Goal: Information Seeking & Learning: Learn about a topic

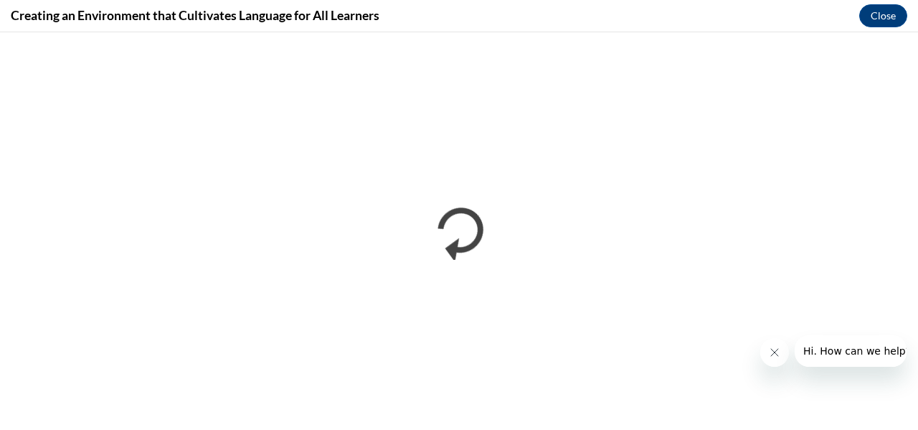
click at [773, 355] on icon "Close message from company" at bounding box center [773, 351] width 11 height 11
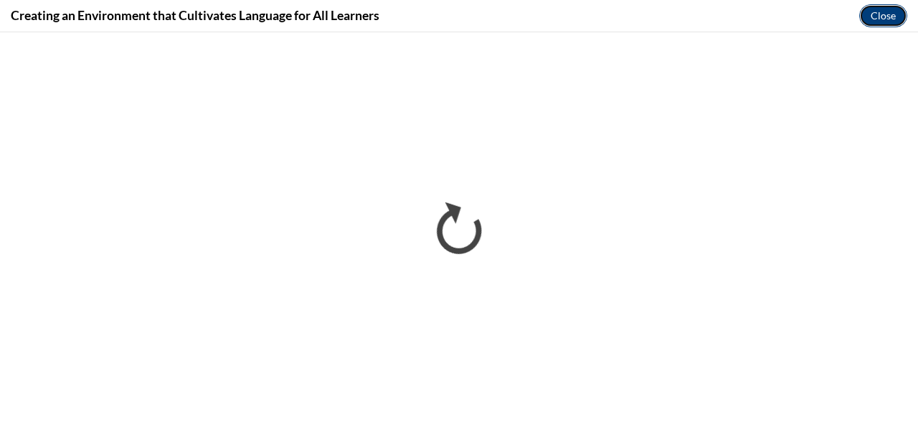
click at [877, 16] on button "Close" at bounding box center [883, 15] width 48 height 23
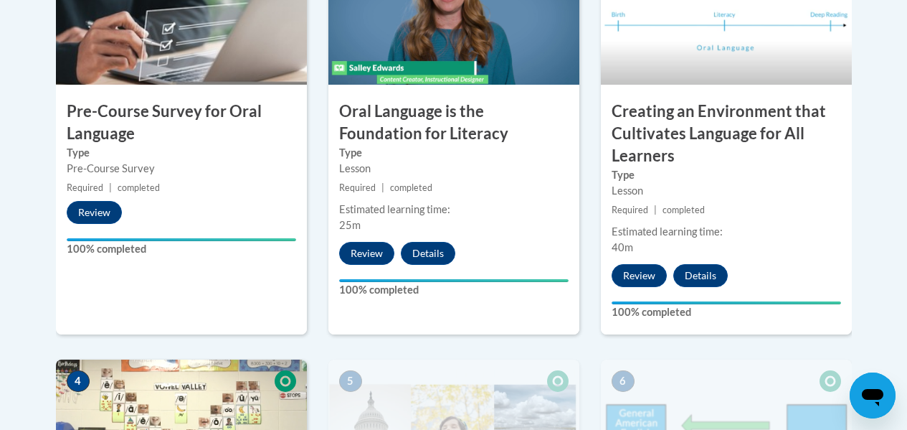
scroll to position [359, 0]
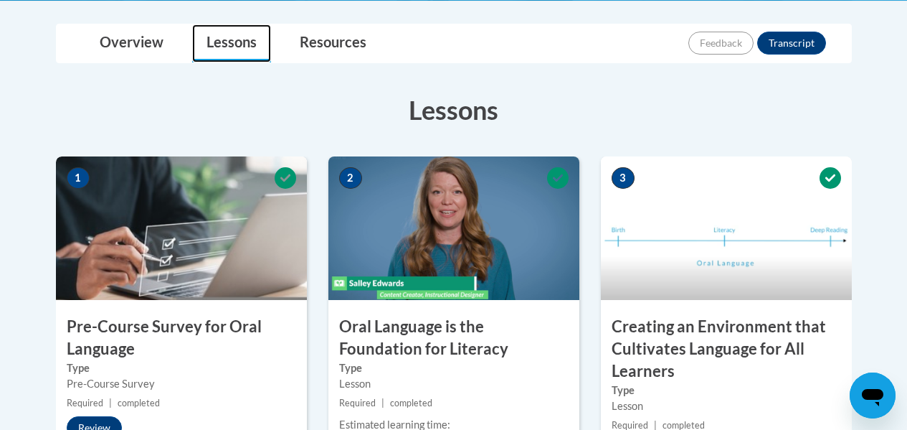
click at [216, 45] on link "Lessons" at bounding box center [231, 43] width 79 height 38
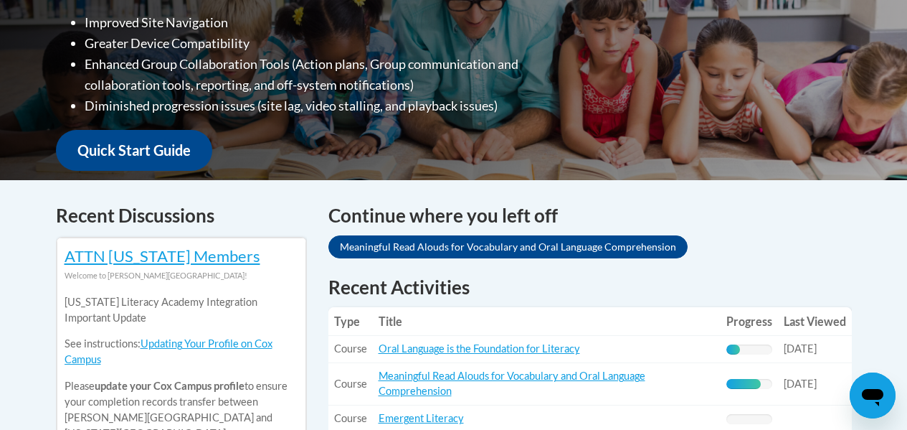
scroll to position [574, 0]
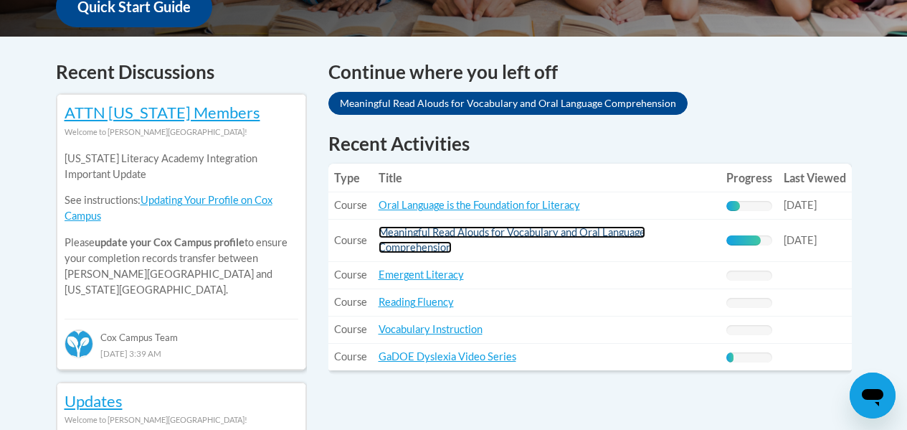
click at [420, 232] on link "Meaningful Read Alouds for Vocabulary and Oral Language Comprehension" at bounding box center [512, 239] width 267 height 27
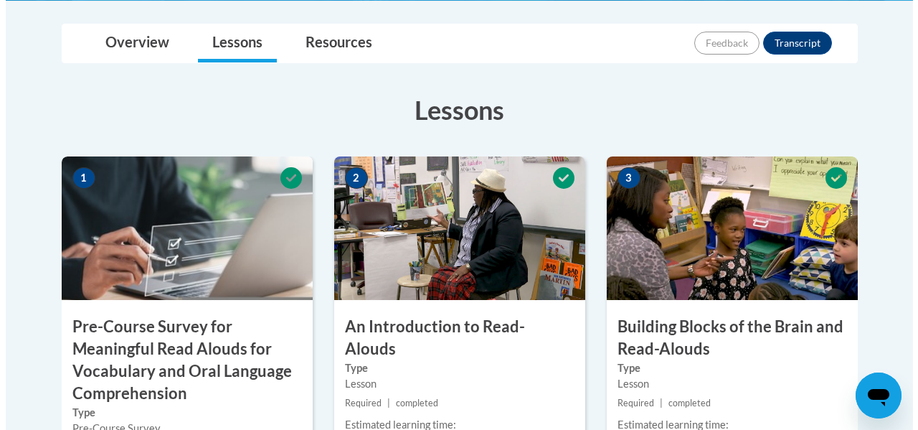
scroll to position [430, 0]
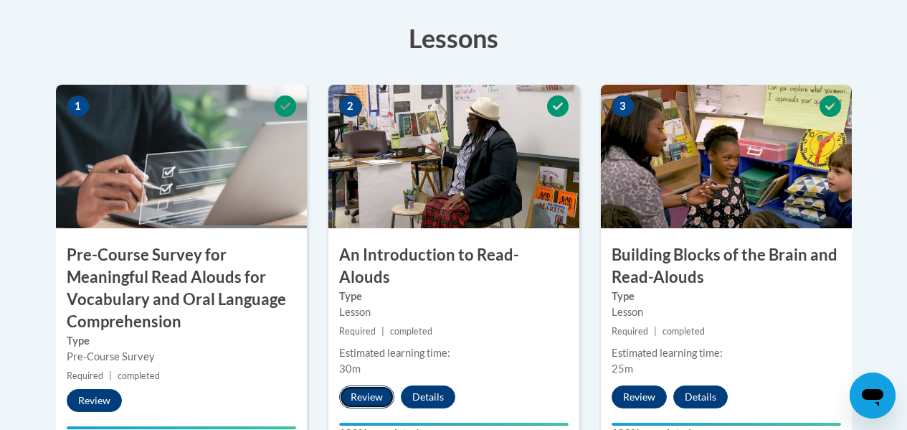
click at [359, 385] on button "Review" at bounding box center [366, 396] width 55 height 23
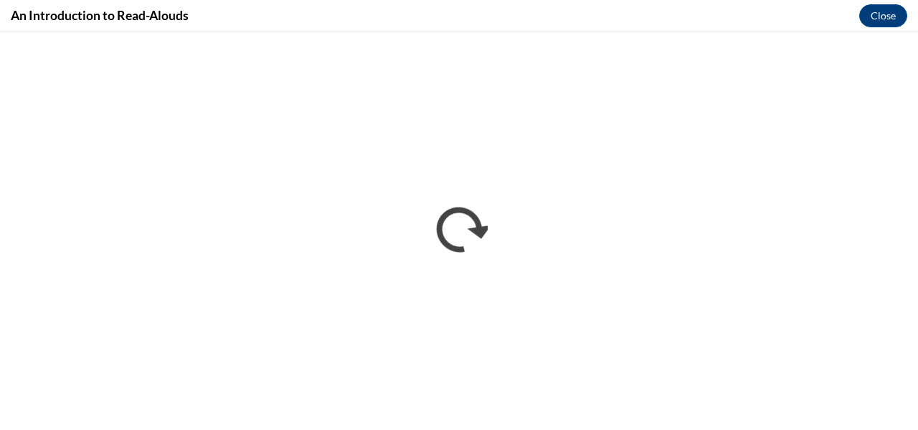
scroll to position [0, 0]
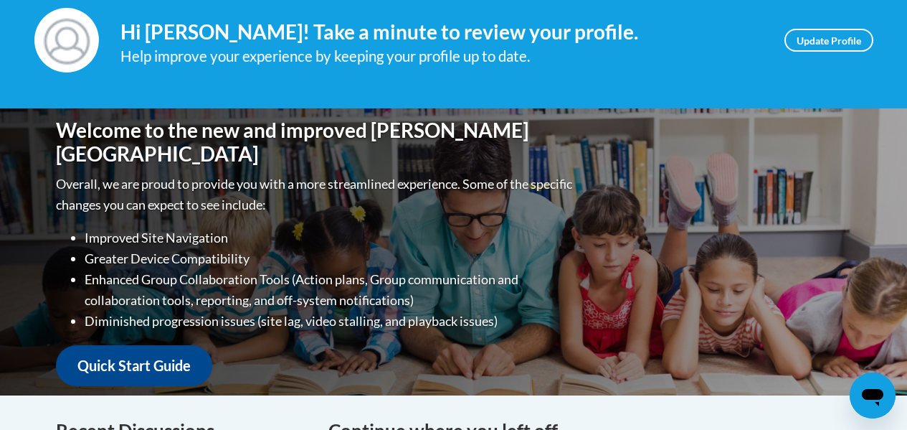
scroll to position [430, 0]
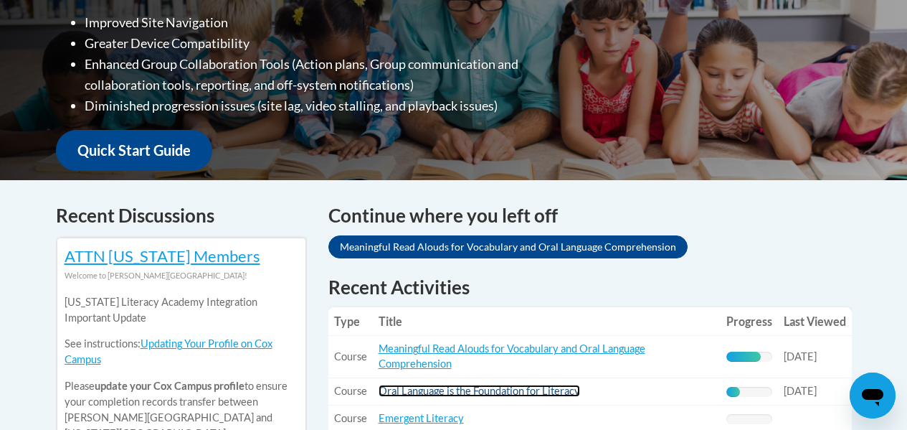
click at [466, 388] on link "Oral Language is the Foundation for Literacy" at bounding box center [480, 390] width 202 height 12
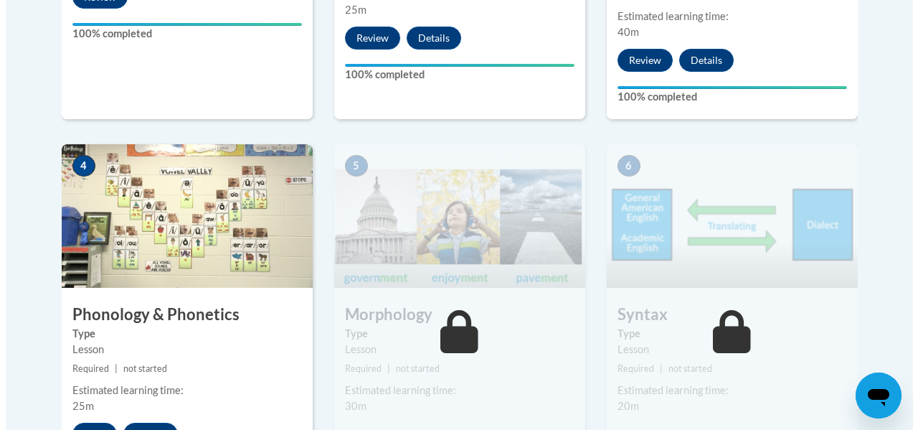
scroll to position [574, 0]
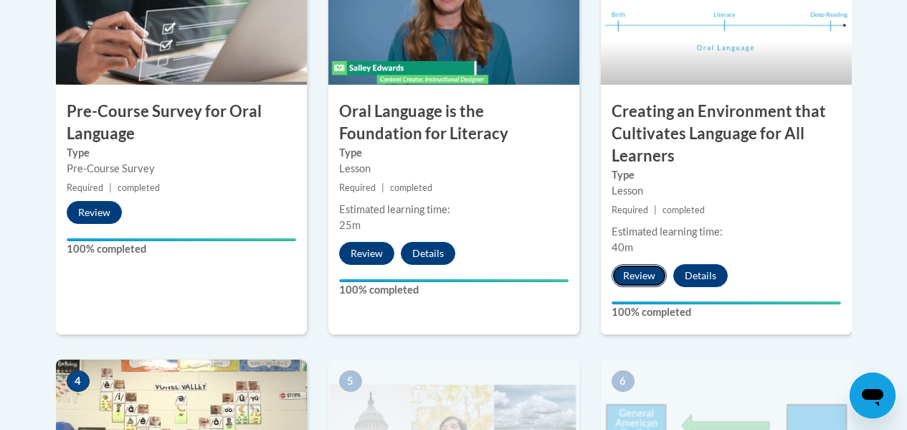
click at [638, 276] on button "Review" at bounding box center [639, 275] width 55 height 23
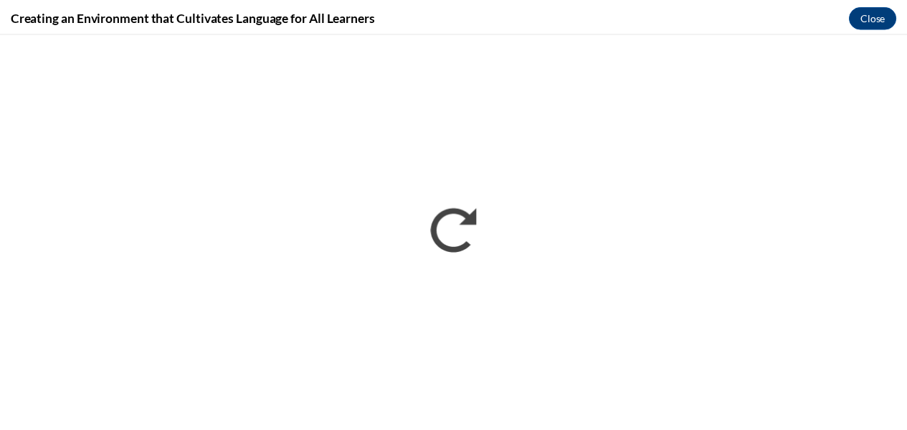
scroll to position [0, 0]
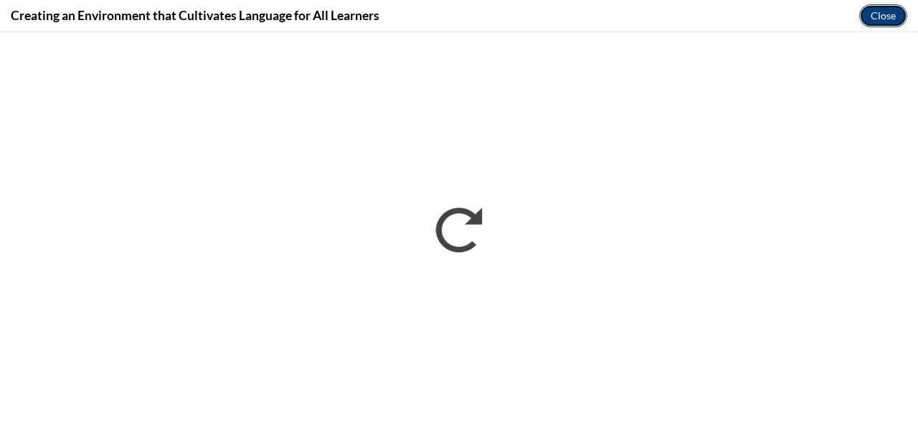
click at [887, 16] on button "Close" at bounding box center [883, 15] width 48 height 23
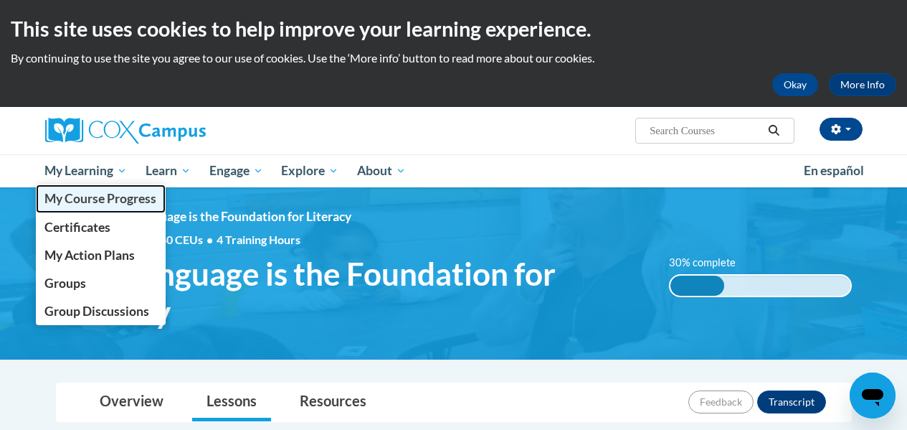
click at [96, 201] on span "My Course Progress" at bounding box center [100, 198] width 112 height 15
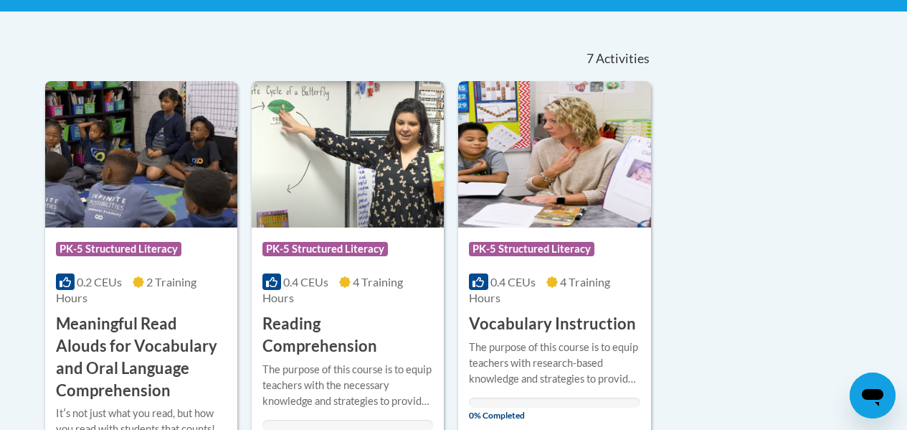
scroll to position [359, 0]
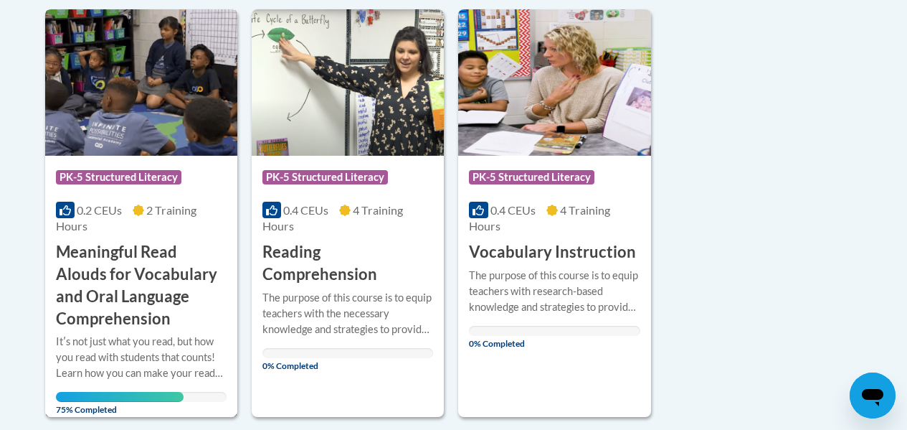
click at [123, 274] on h3 "Meaningful Read Alouds for Vocabulary and Oral Language Comprehension" at bounding box center [141, 285] width 171 height 88
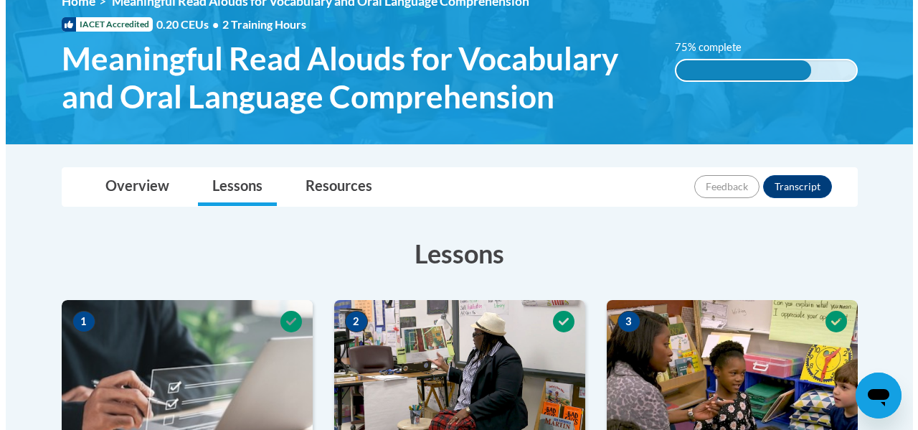
scroll to position [430, 0]
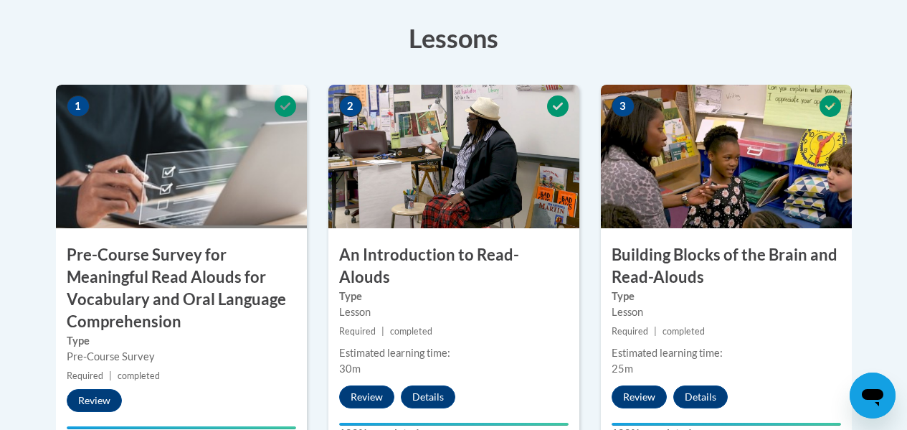
click at [424, 190] on img at bounding box center [454, 156] width 251 height 143
click at [377, 385] on button "Review" at bounding box center [366, 396] width 55 height 23
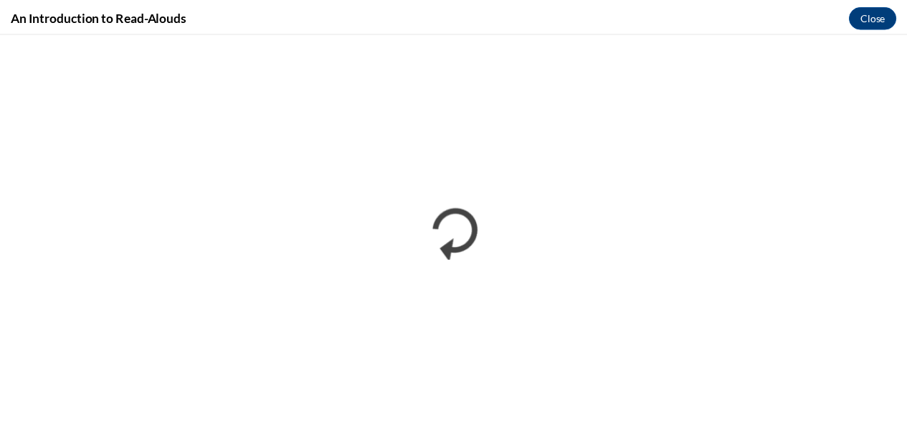
scroll to position [0, 0]
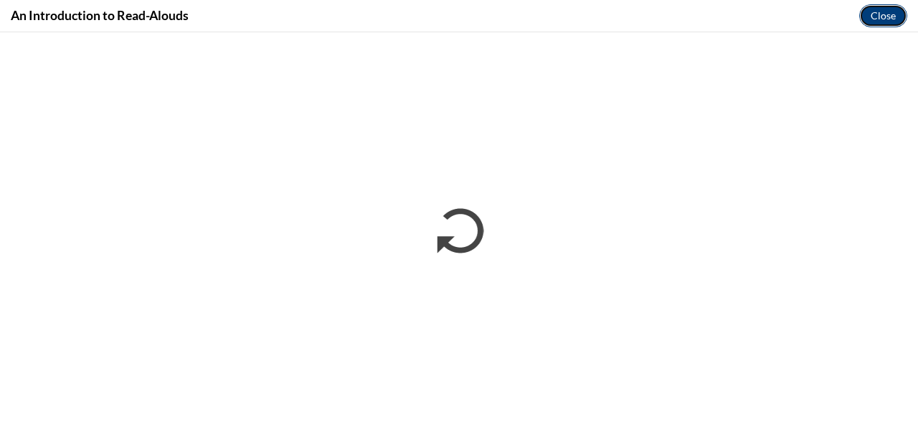
click at [888, 17] on button "Close" at bounding box center [883, 15] width 48 height 23
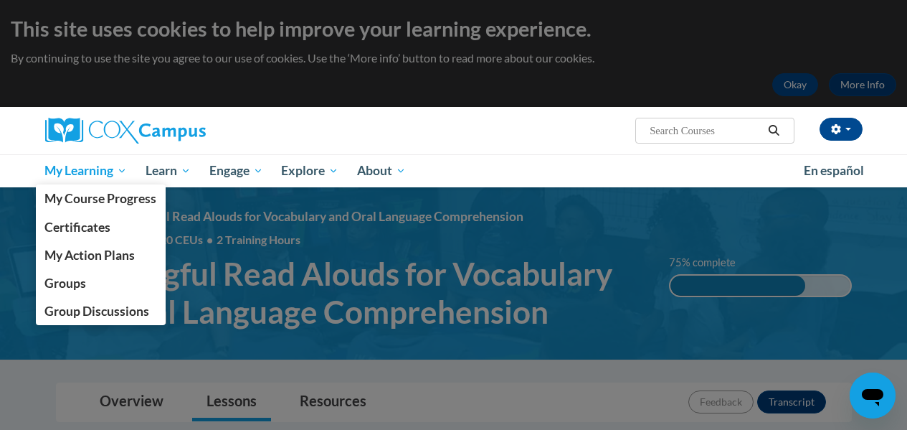
click at [73, 172] on span "My Learning" at bounding box center [85, 170] width 82 height 17
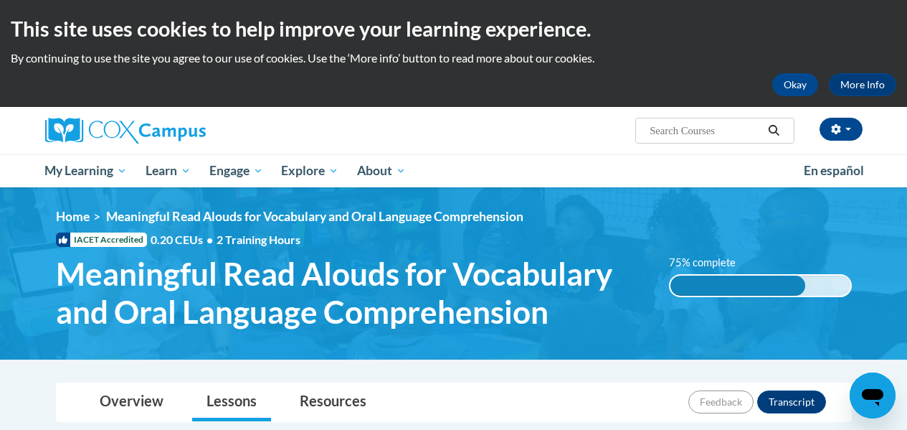
scroll to position [143, 0]
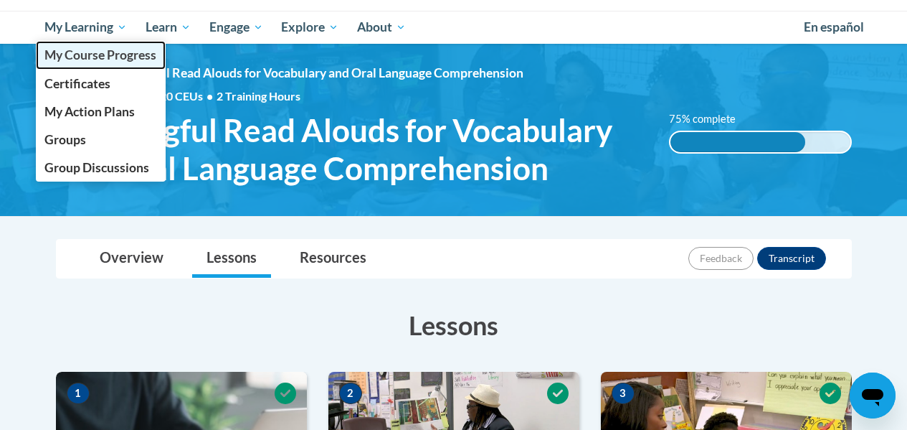
click at [59, 62] on span "My Course Progress" at bounding box center [100, 54] width 112 height 15
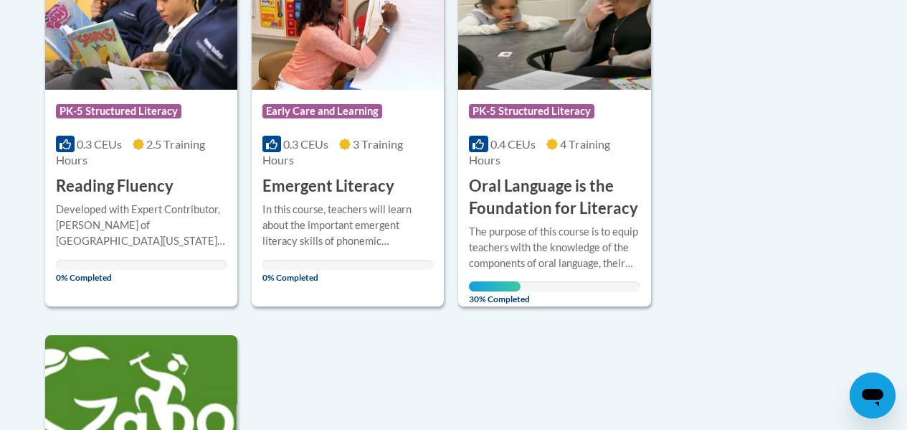
scroll to position [646, 0]
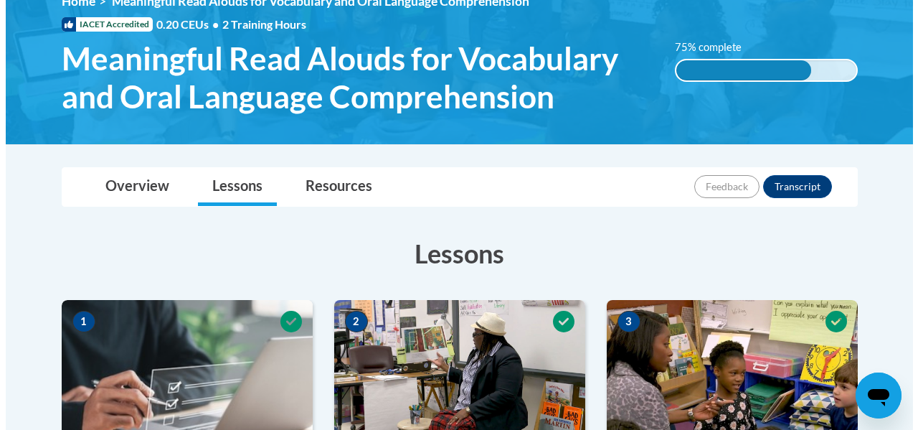
scroll to position [430, 0]
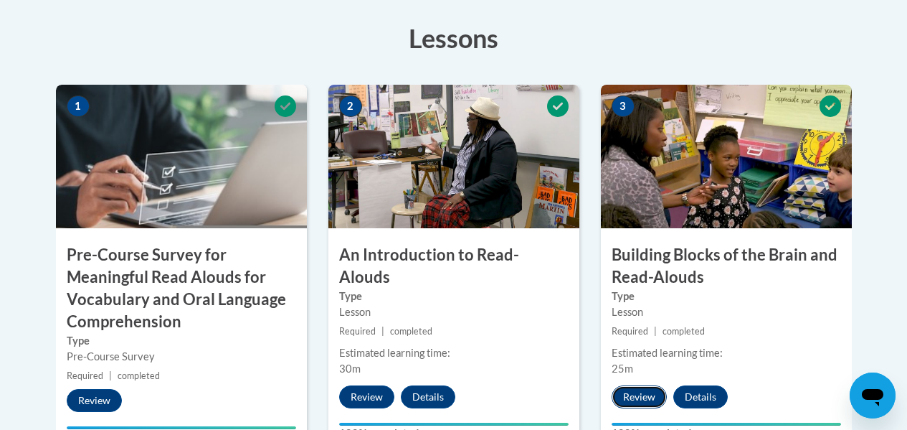
click at [638, 397] on button "Review" at bounding box center [639, 396] width 55 height 23
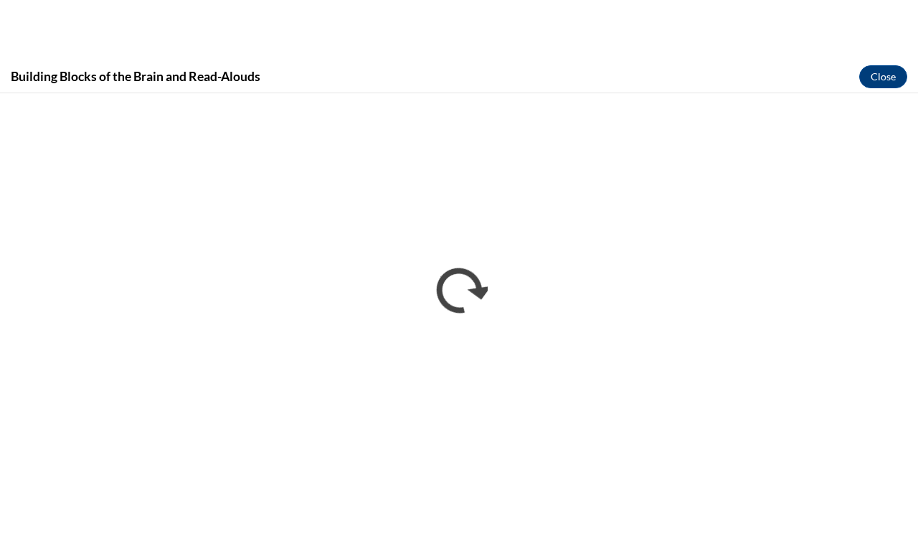
scroll to position [0, 0]
